Goal: Task Accomplishment & Management: Manage account settings

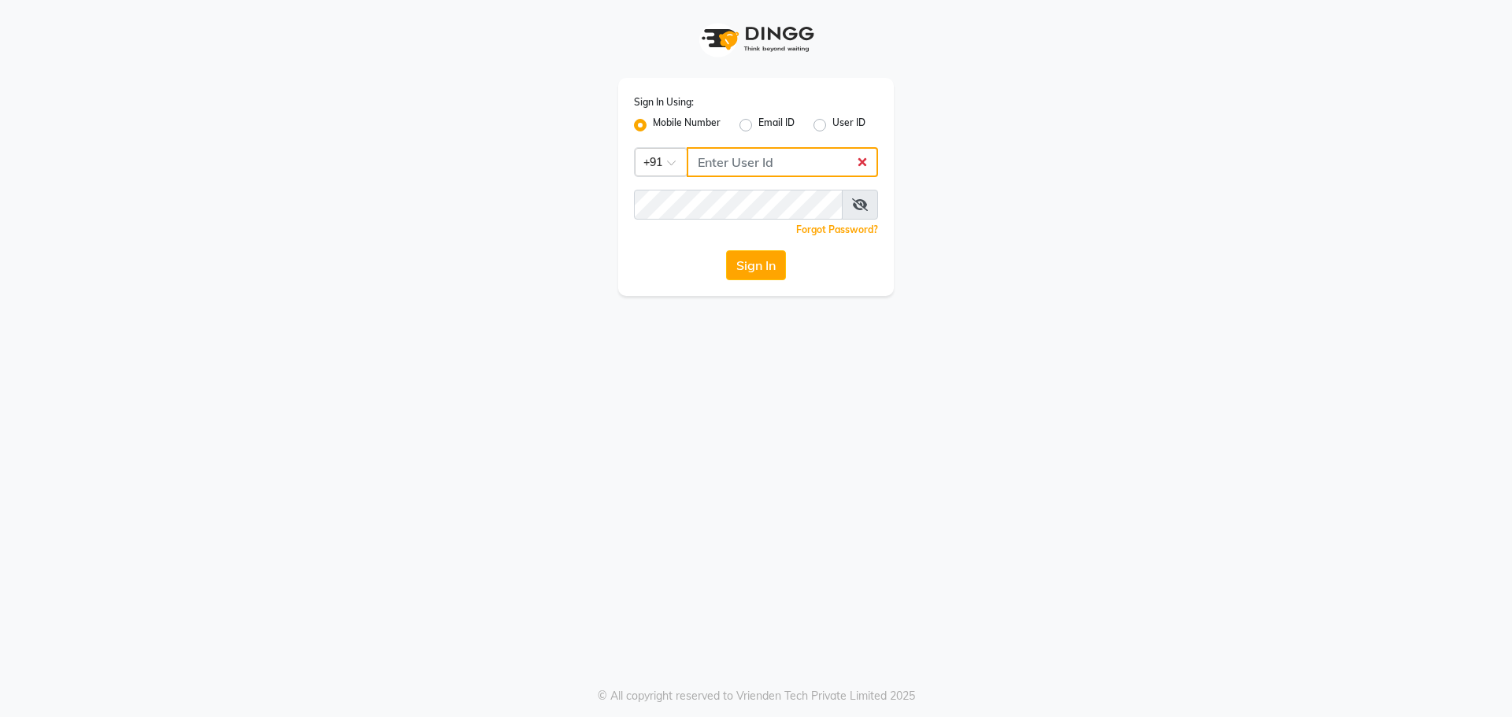
type input "9717117919"
click at [727, 275] on button "Sign In" at bounding box center [756, 265] width 60 height 30
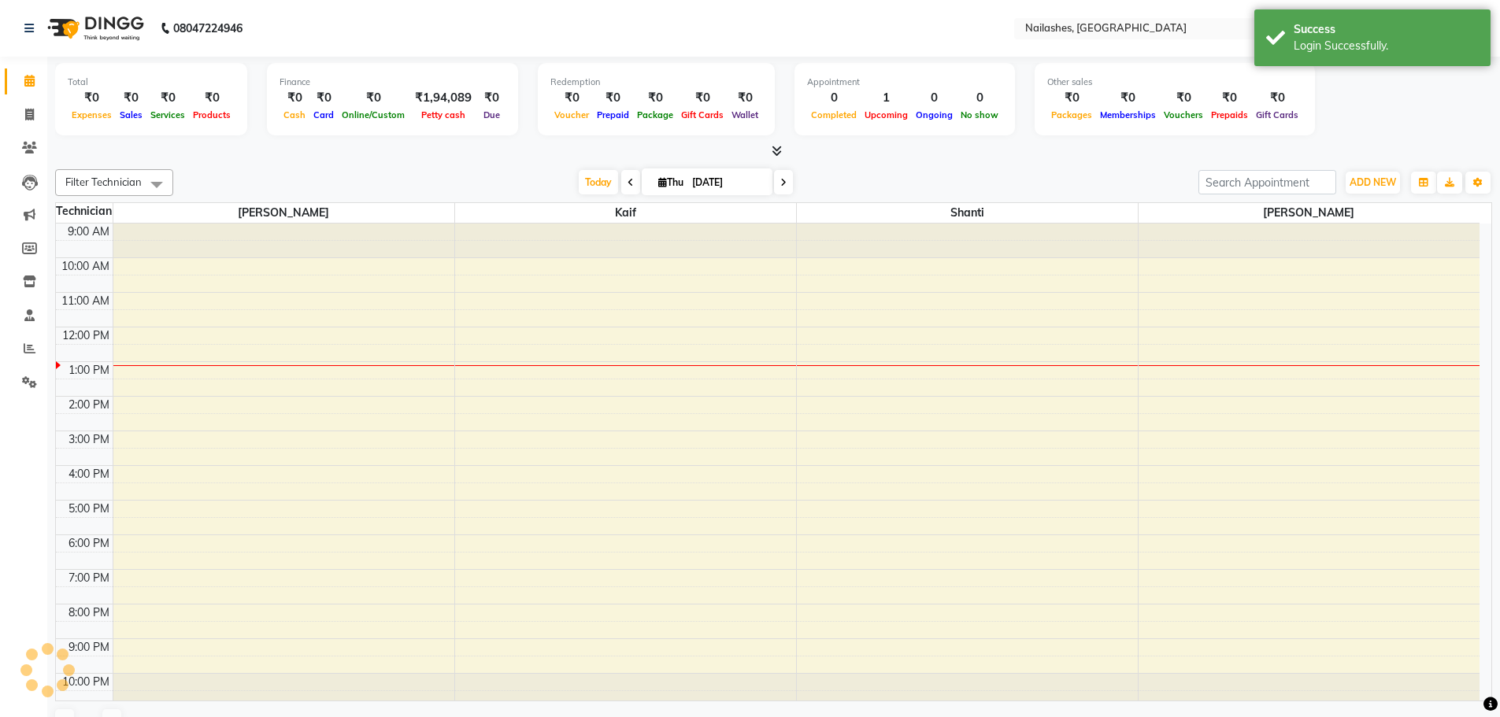
select select "en"
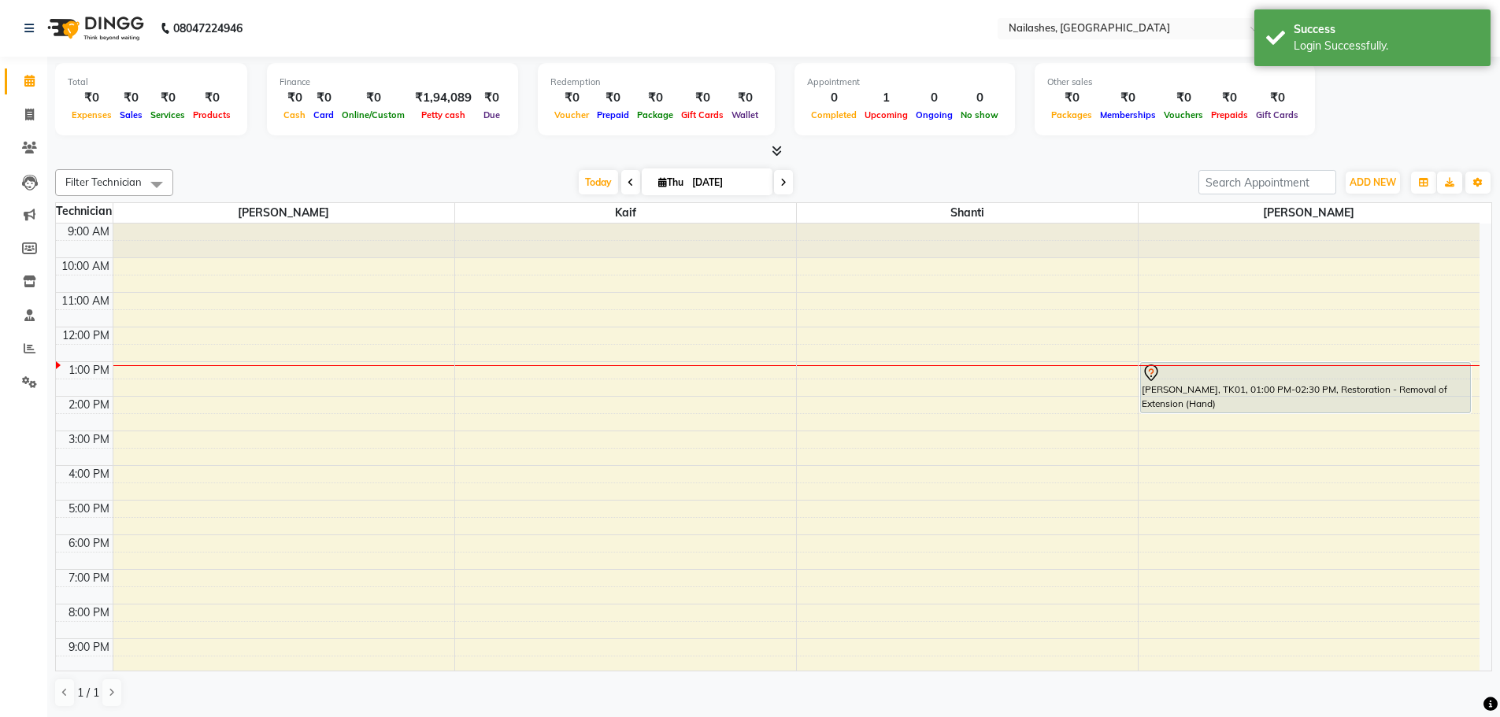
click at [790, 195] on div "Filter Technician Select All [PERSON_NAME] Kaif Shanti [PERSON_NAME] [DATE] [DA…" at bounding box center [773, 182] width 1437 height 27
click at [779, 176] on span at bounding box center [783, 182] width 19 height 24
type input "[DATE]"
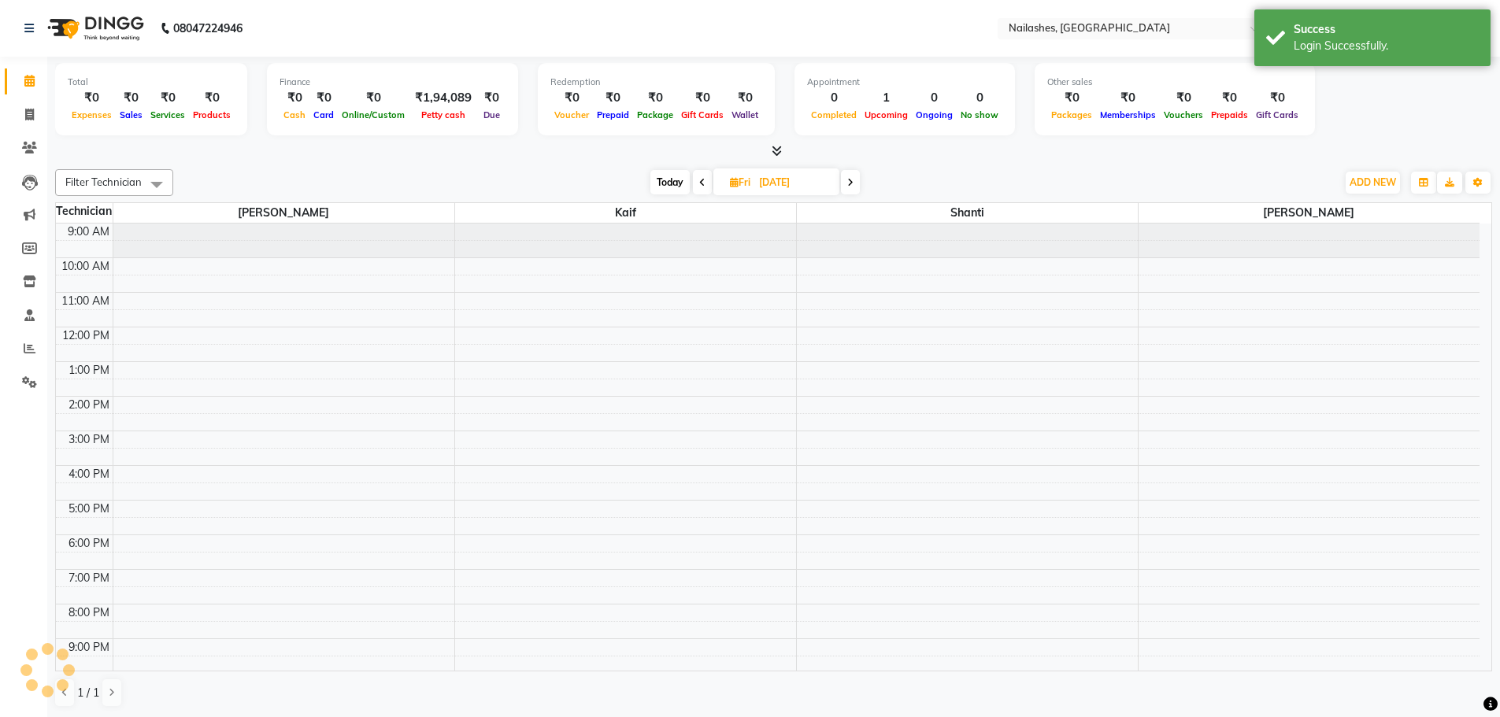
scroll to position [37, 0]
